Goal: Transaction & Acquisition: Book appointment/travel/reservation

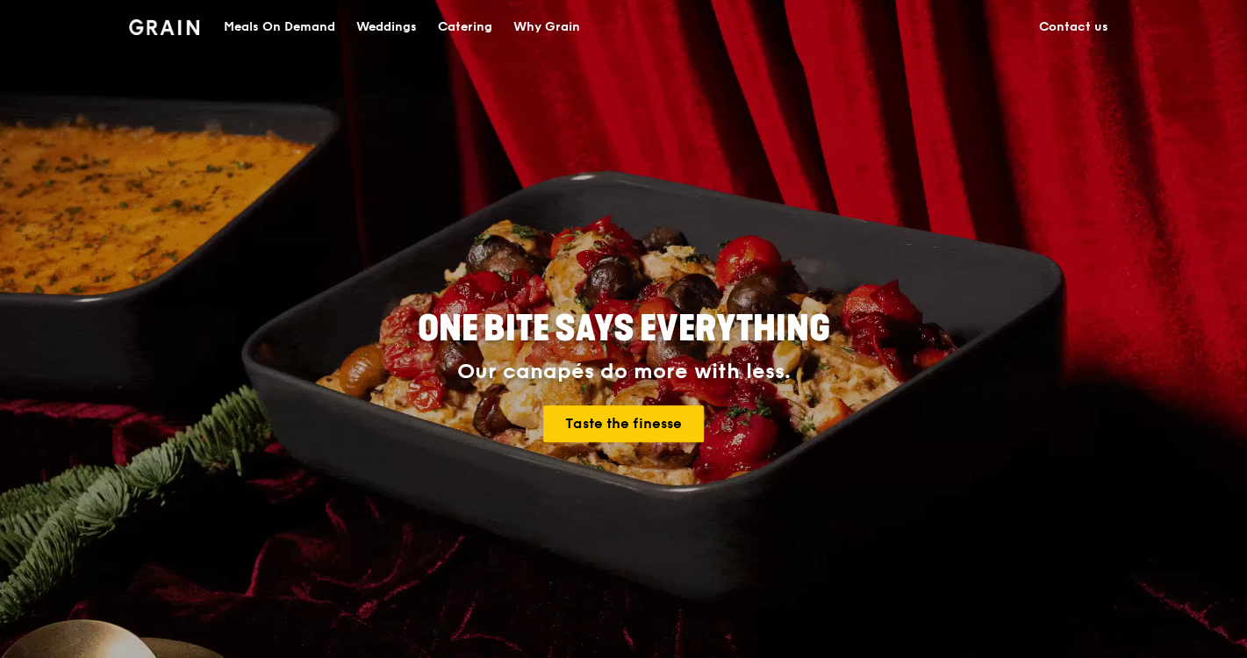
click at [462, 31] on div "Catering" at bounding box center [465, 27] width 54 height 53
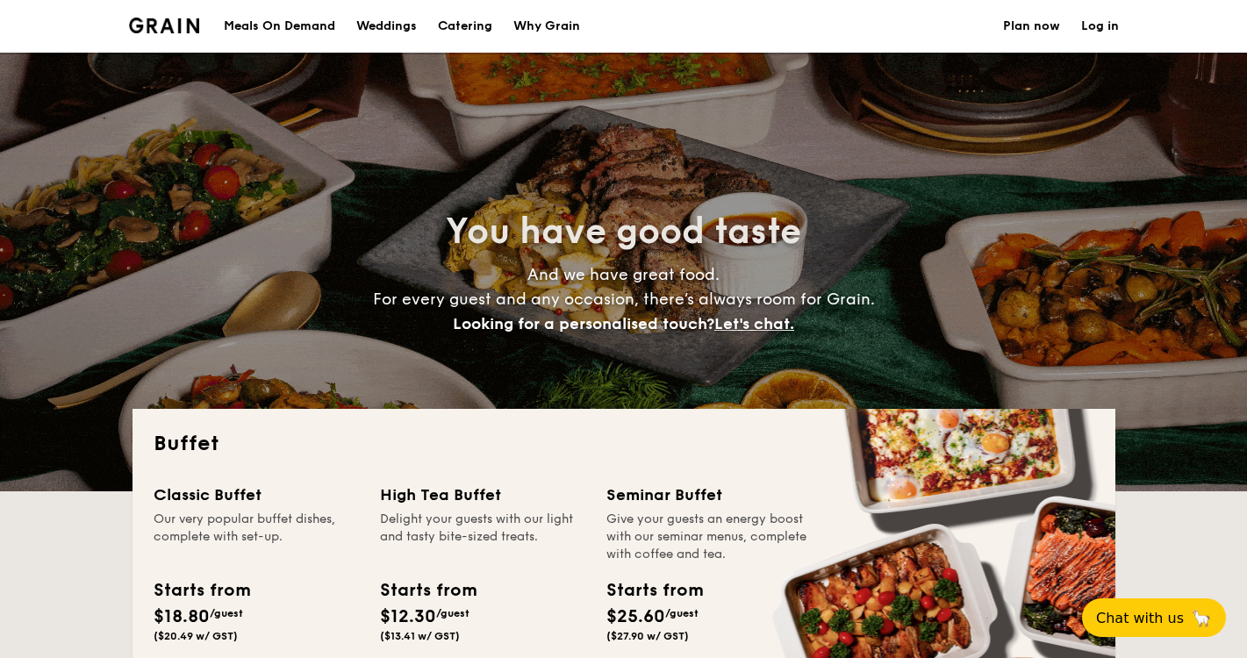
select select
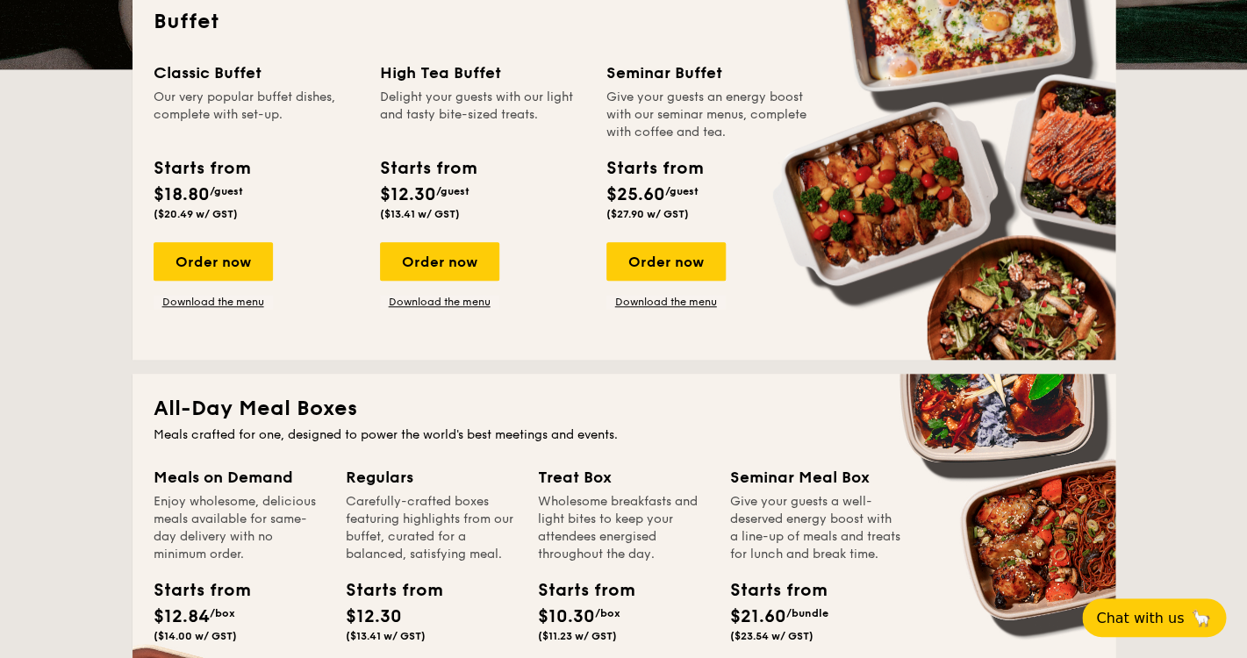
scroll to position [416, 0]
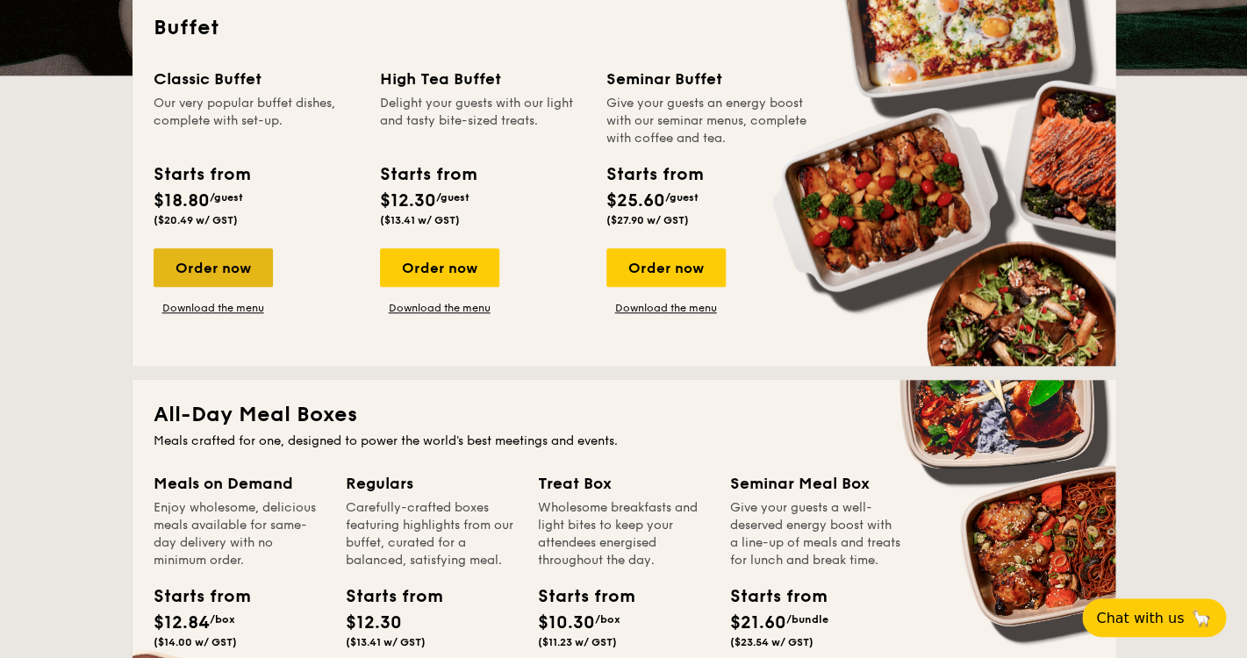
click at [191, 271] on div "Order now" at bounding box center [213, 267] width 119 height 39
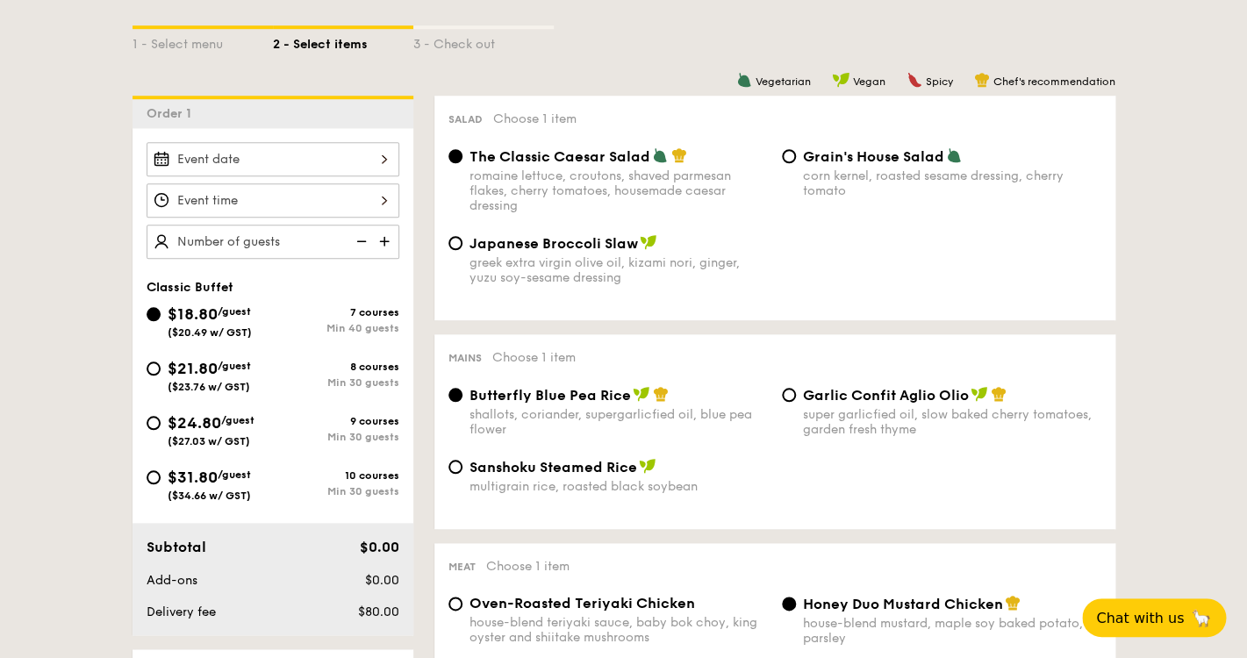
scroll to position [427, 0]
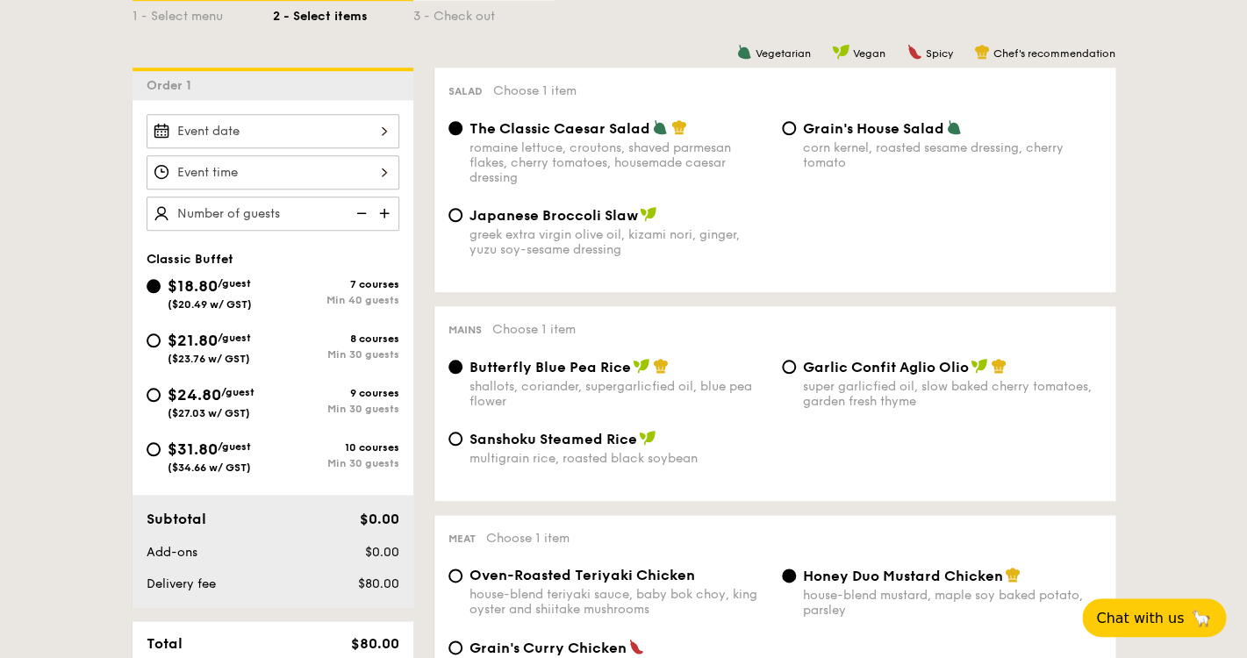
click at [388, 214] on img at bounding box center [386, 213] width 26 height 33
type input "40 guests"
click at [366, 215] on img at bounding box center [360, 213] width 26 height 33
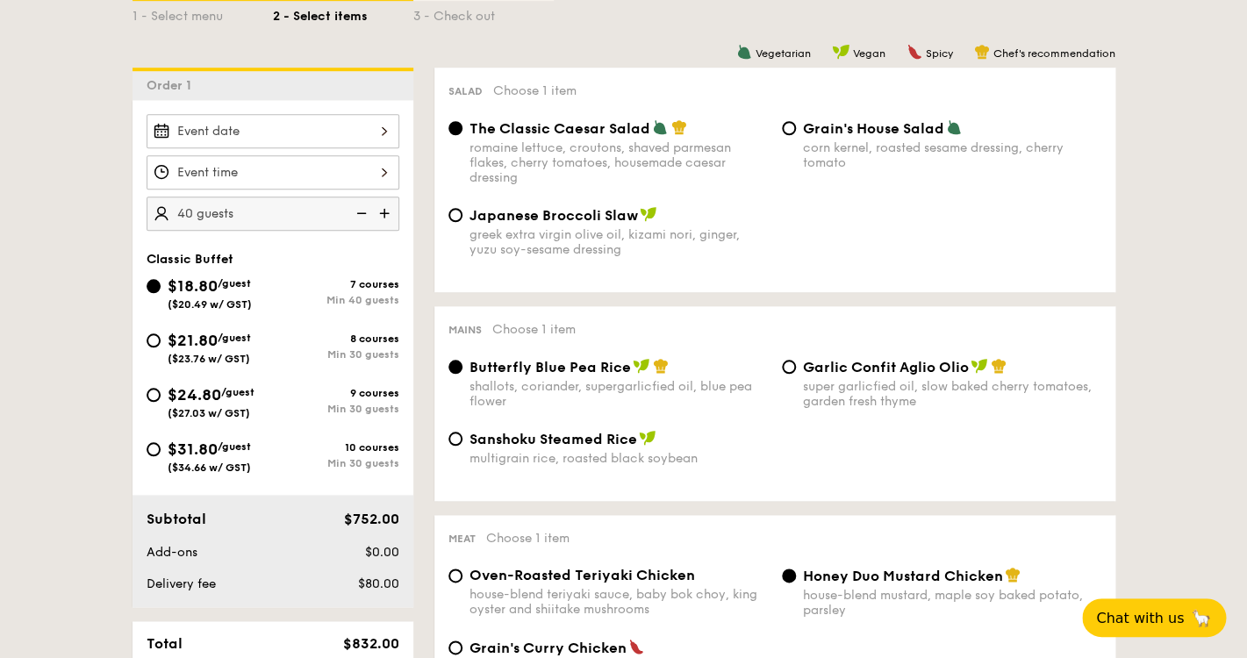
scroll to position [368, 0]
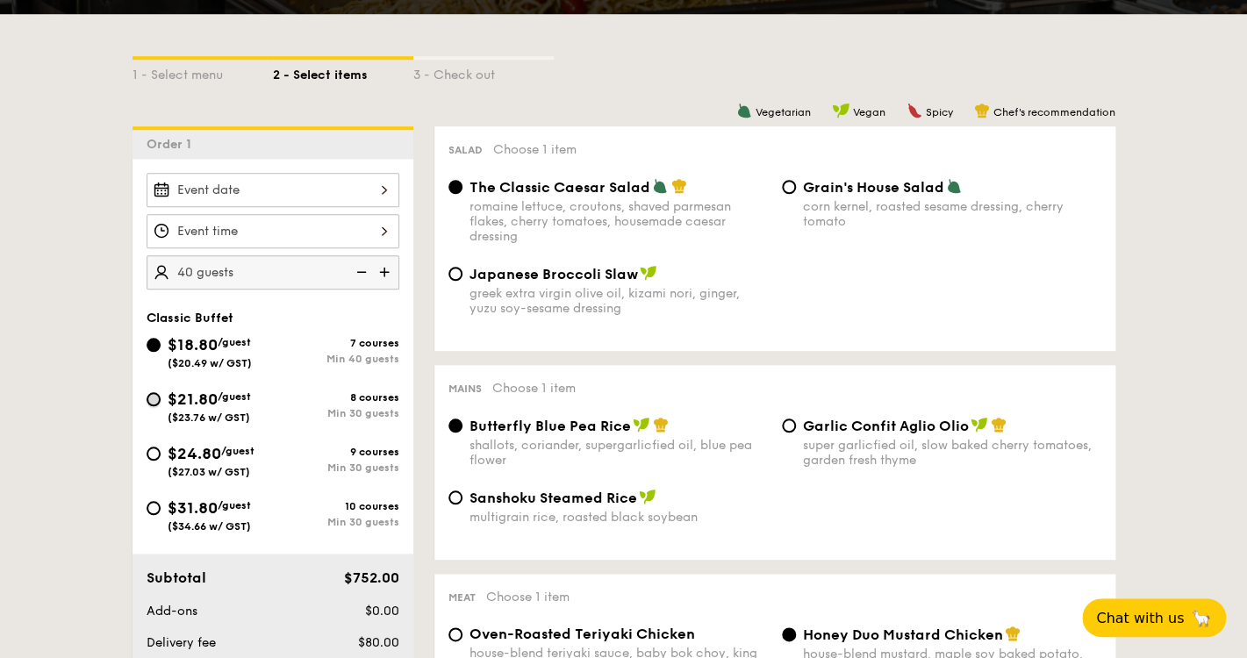
click at [153, 395] on input "$21.80 /guest ($23.76 w/ GST) 8 courses Min 30 guests" at bounding box center [154, 399] width 14 height 14
radio input "true"
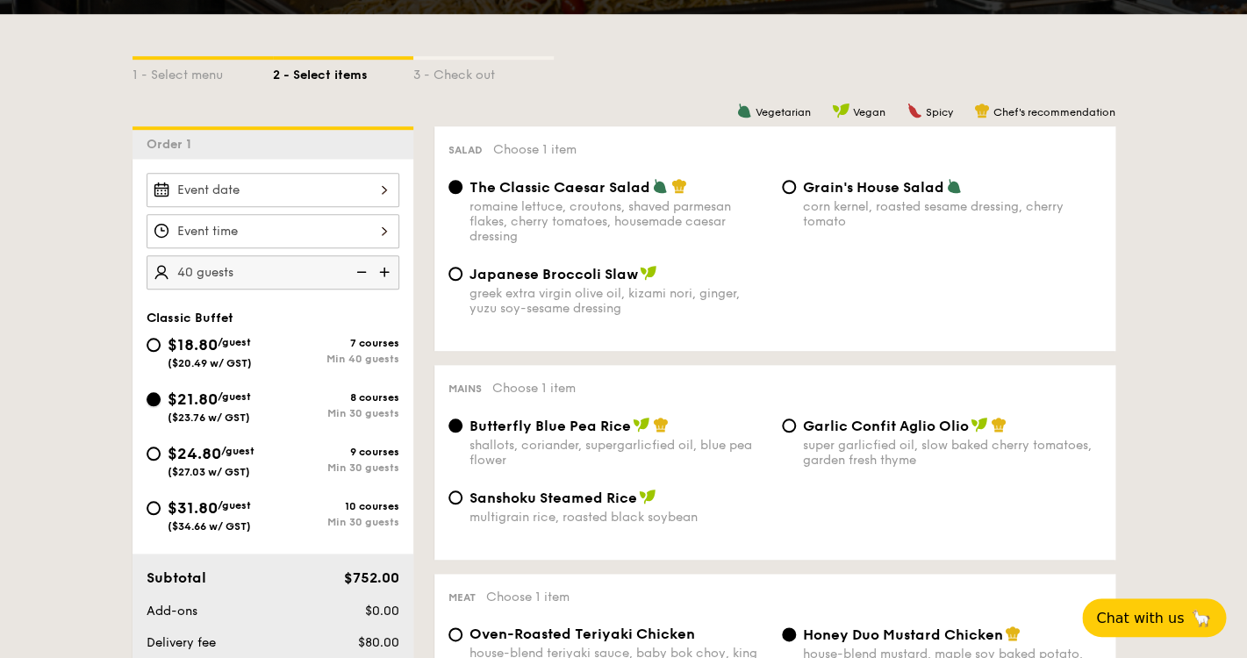
radio input "true"
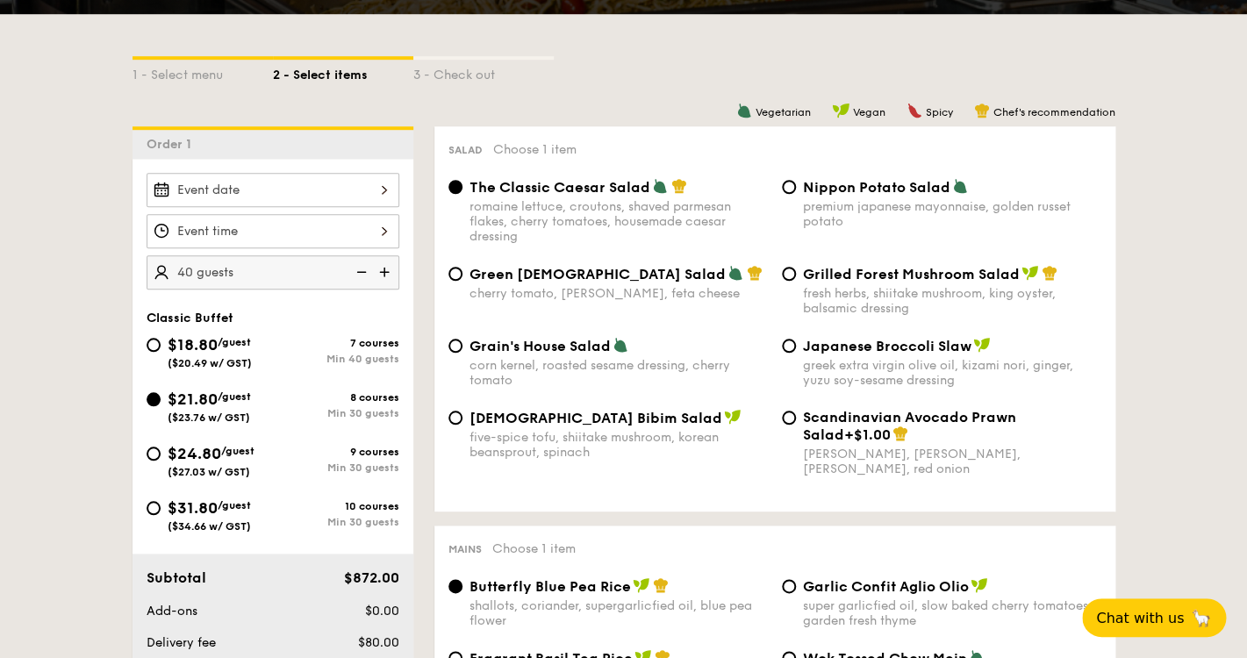
click at [358, 274] on img at bounding box center [360, 271] width 26 height 33
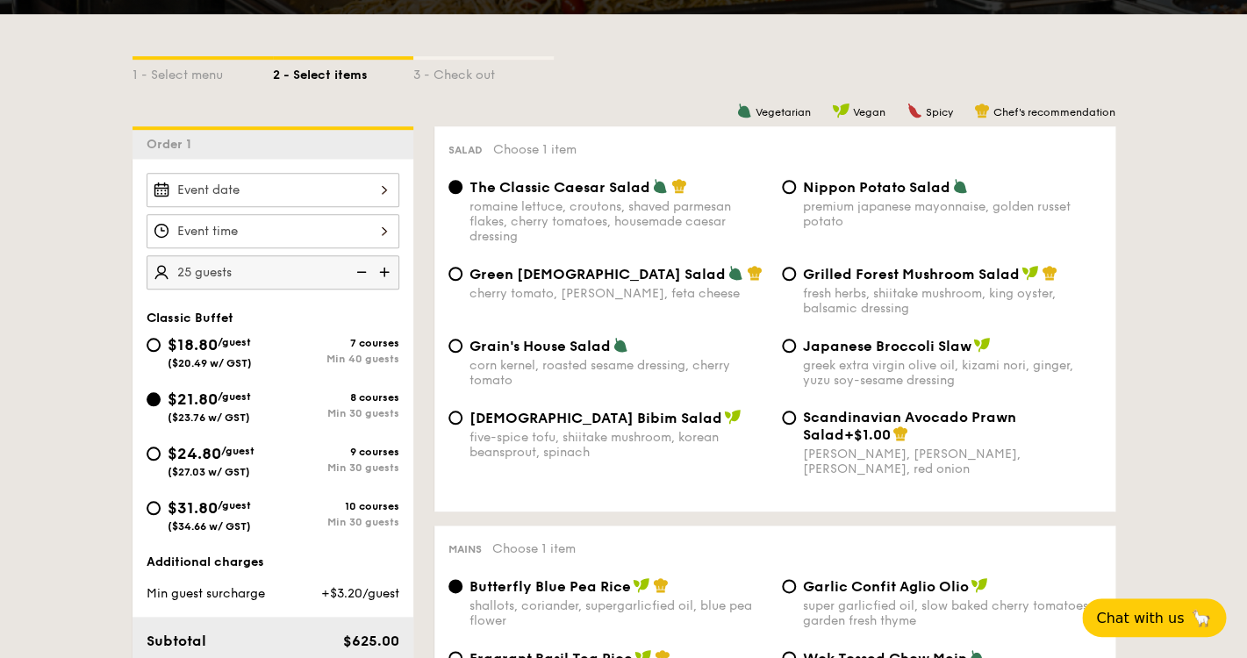
click at [358, 274] on img at bounding box center [360, 271] width 26 height 33
click at [391, 273] on img at bounding box center [386, 271] width 26 height 33
type input "25 guests"
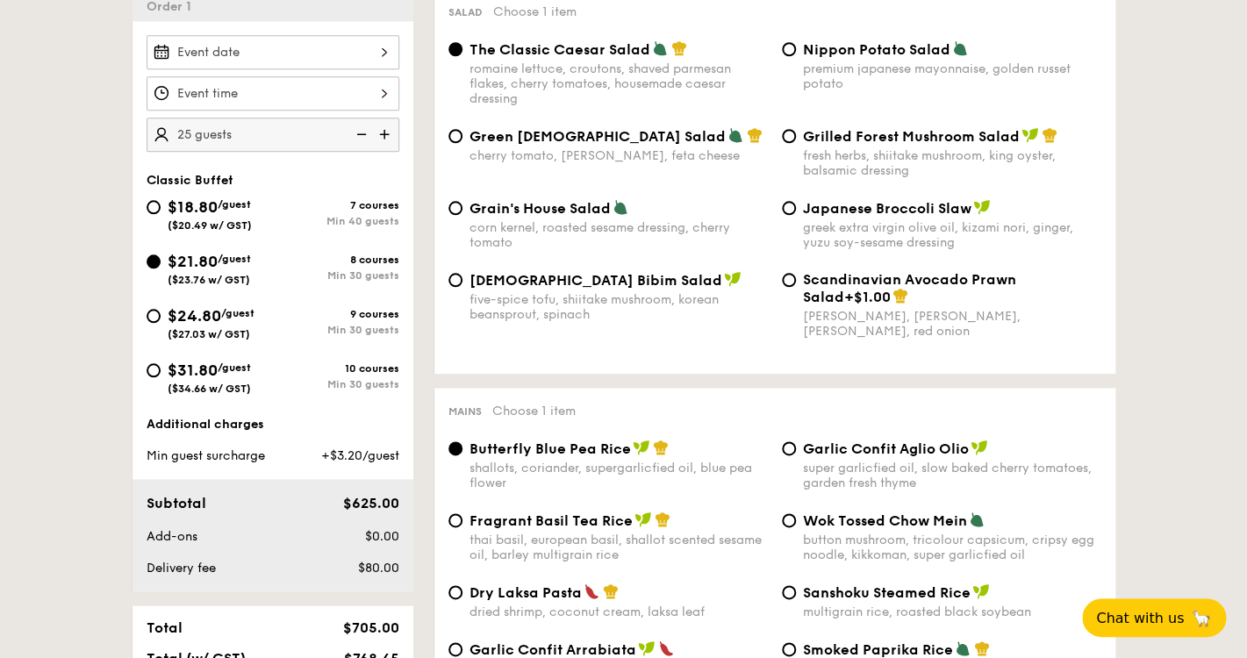
scroll to position [510, 0]
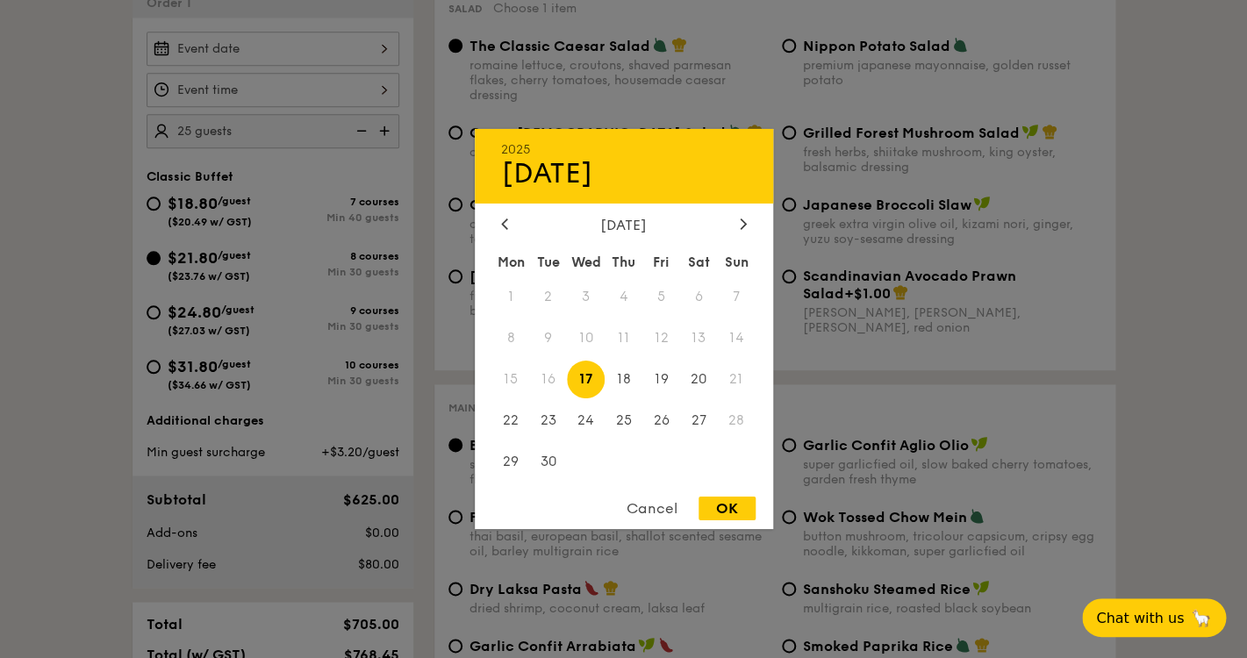
click at [270, 57] on input "Smoked Mesquite Whole Chicken brined in our in-house blend of herbs and spices,…" at bounding box center [273, 49] width 253 height 34
click at [739, 420] on span "28" at bounding box center [737, 420] width 38 height 38
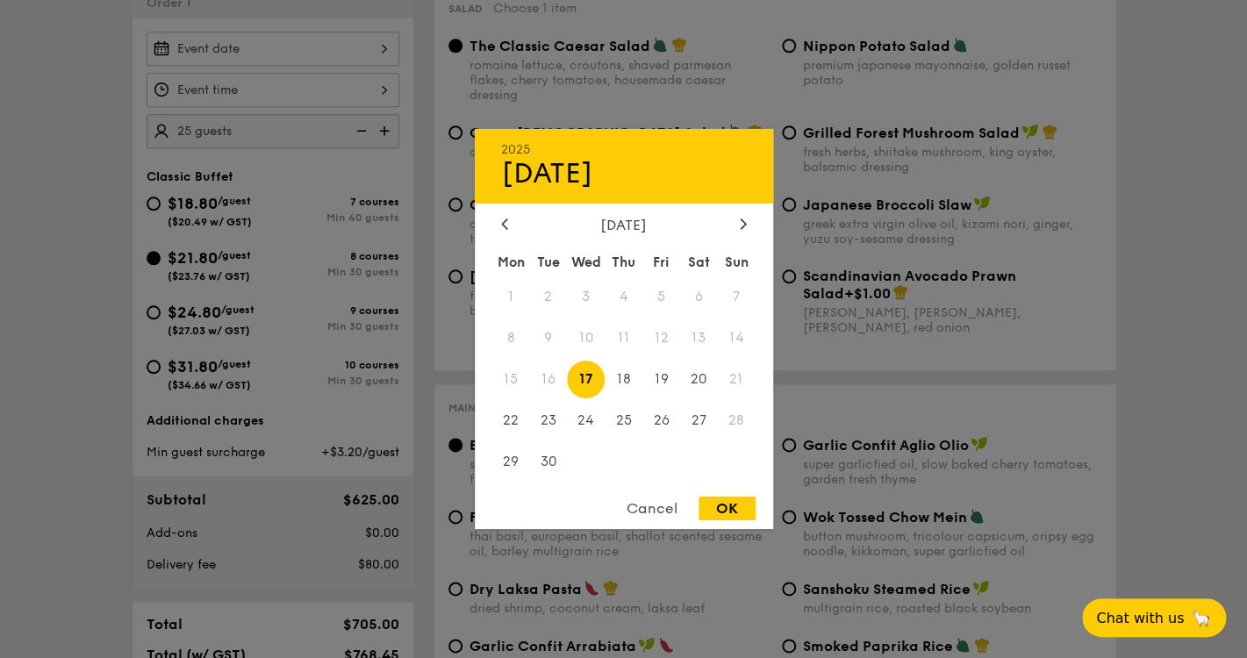
click at [739, 420] on span "28" at bounding box center [737, 420] width 38 height 38
click at [730, 421] on span "28" at bounding box center [737, 420] width 38 height 38
